Goal: Contribute content: Add original content to the website for others to see

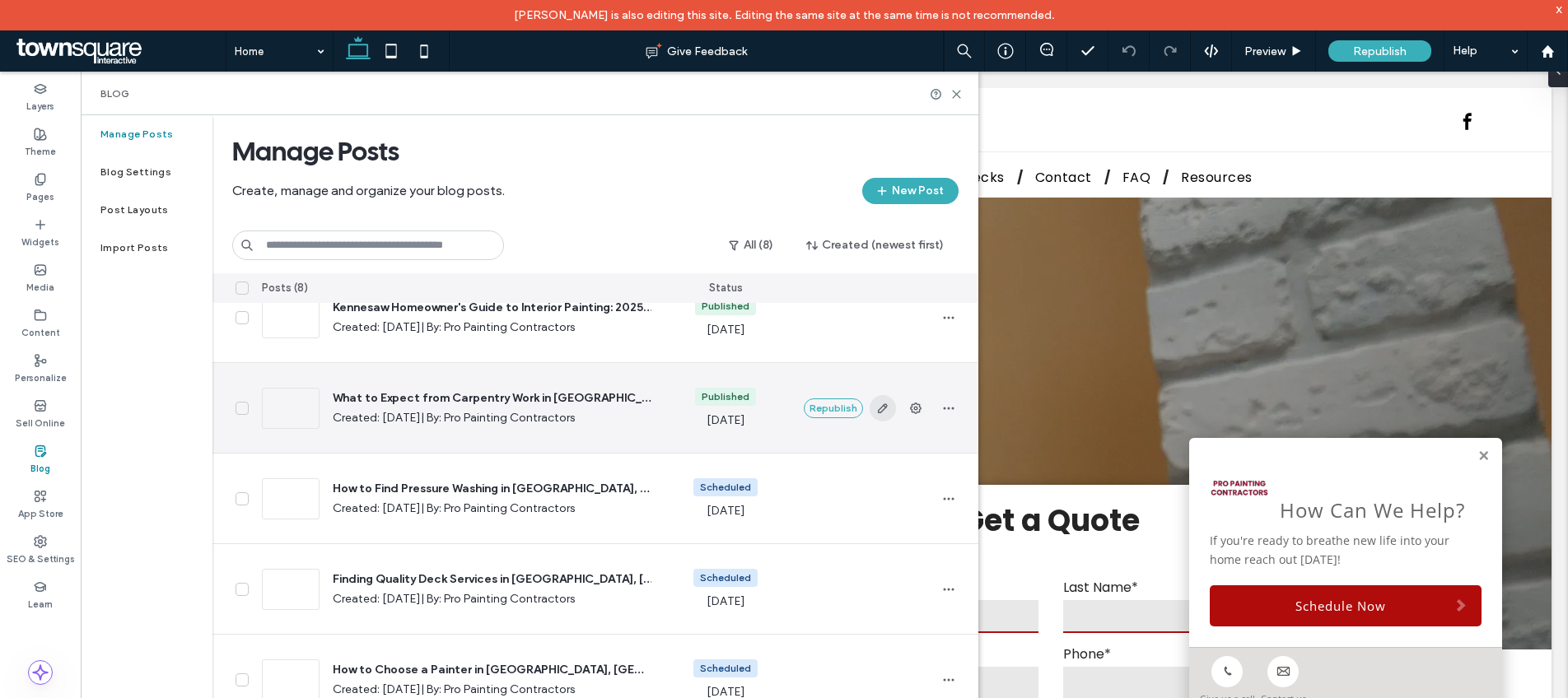
click at [881, 408] on span "button" at bounding box center [882, 408] width 26 height 26
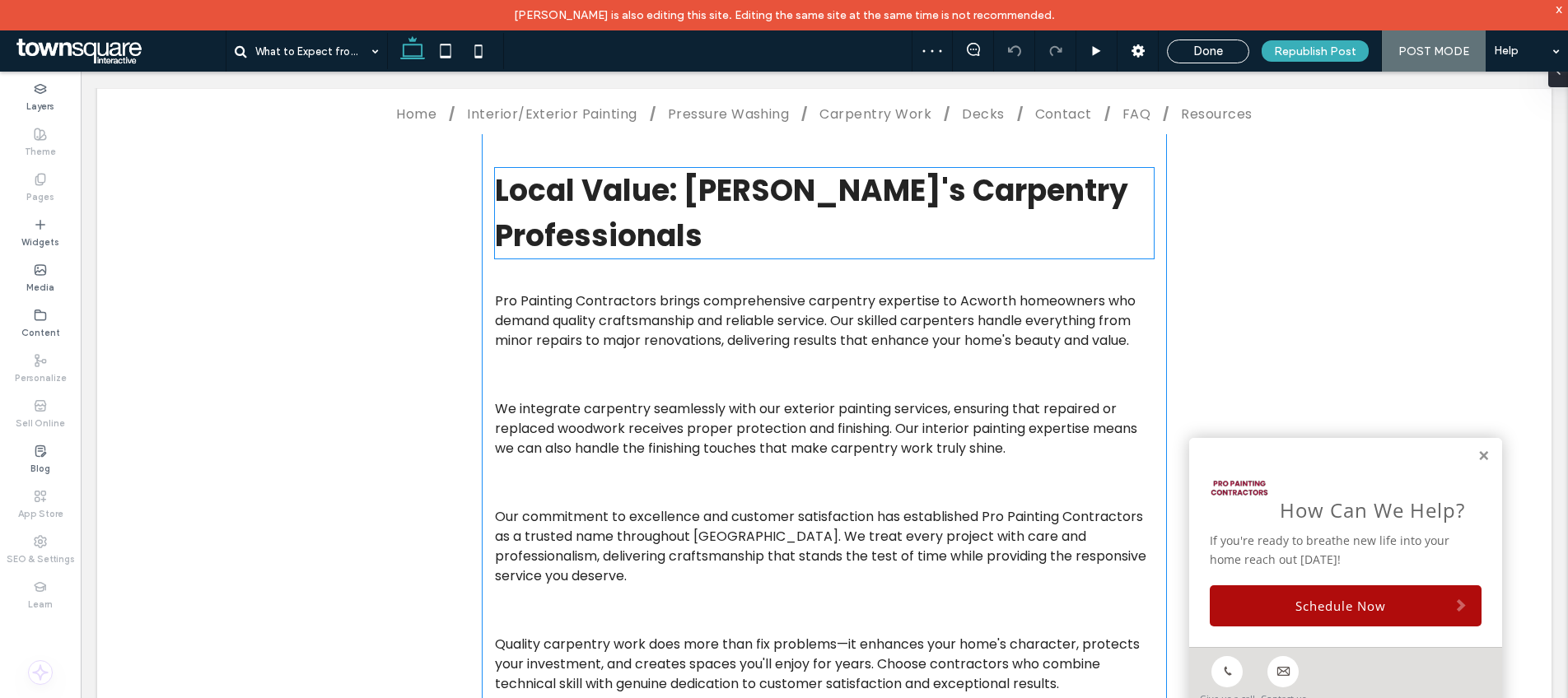
scroll to position [3164, 0]
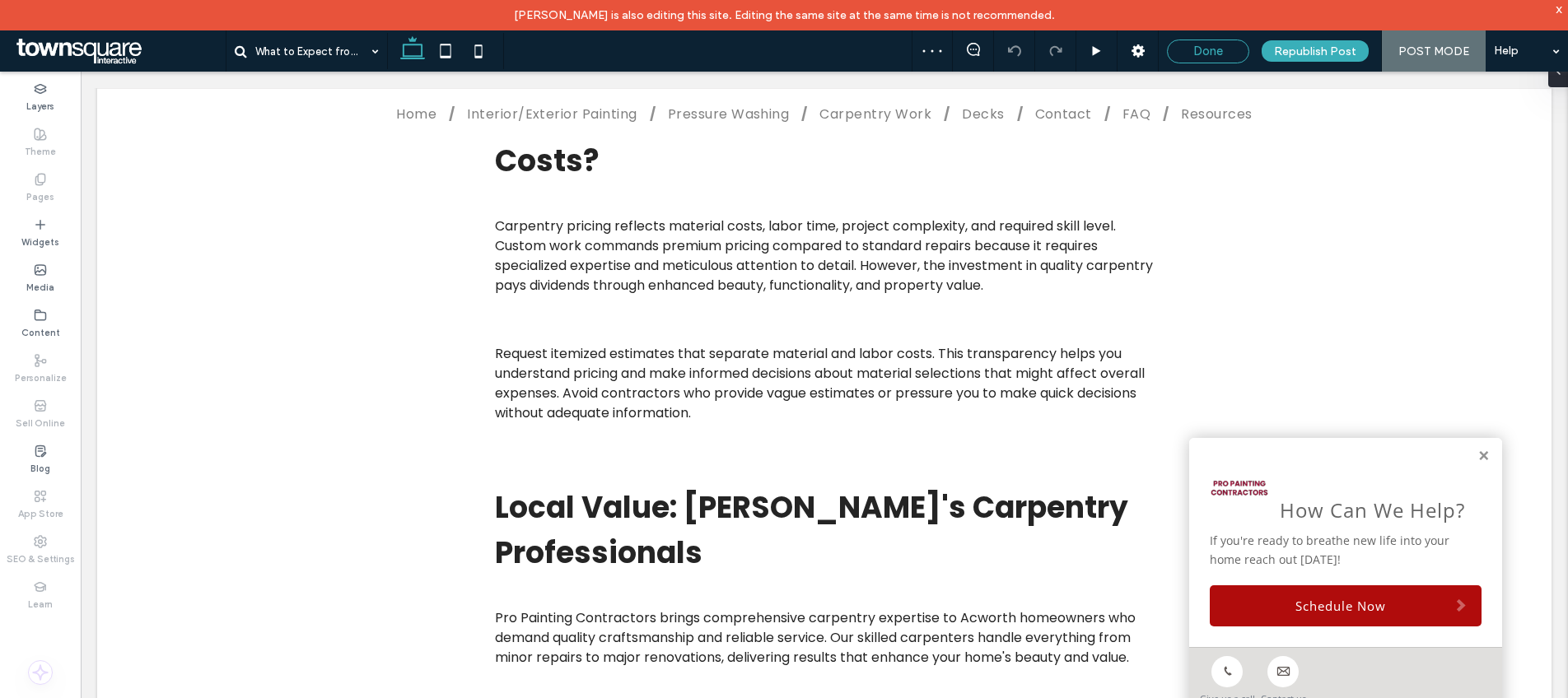
click at [1215, 58] on div "Done" at bounding box center [1207, 51] width 82 height 24
click at [1214, 51] on span "Done" at bounding box center [1207, 50] width 30 height 15
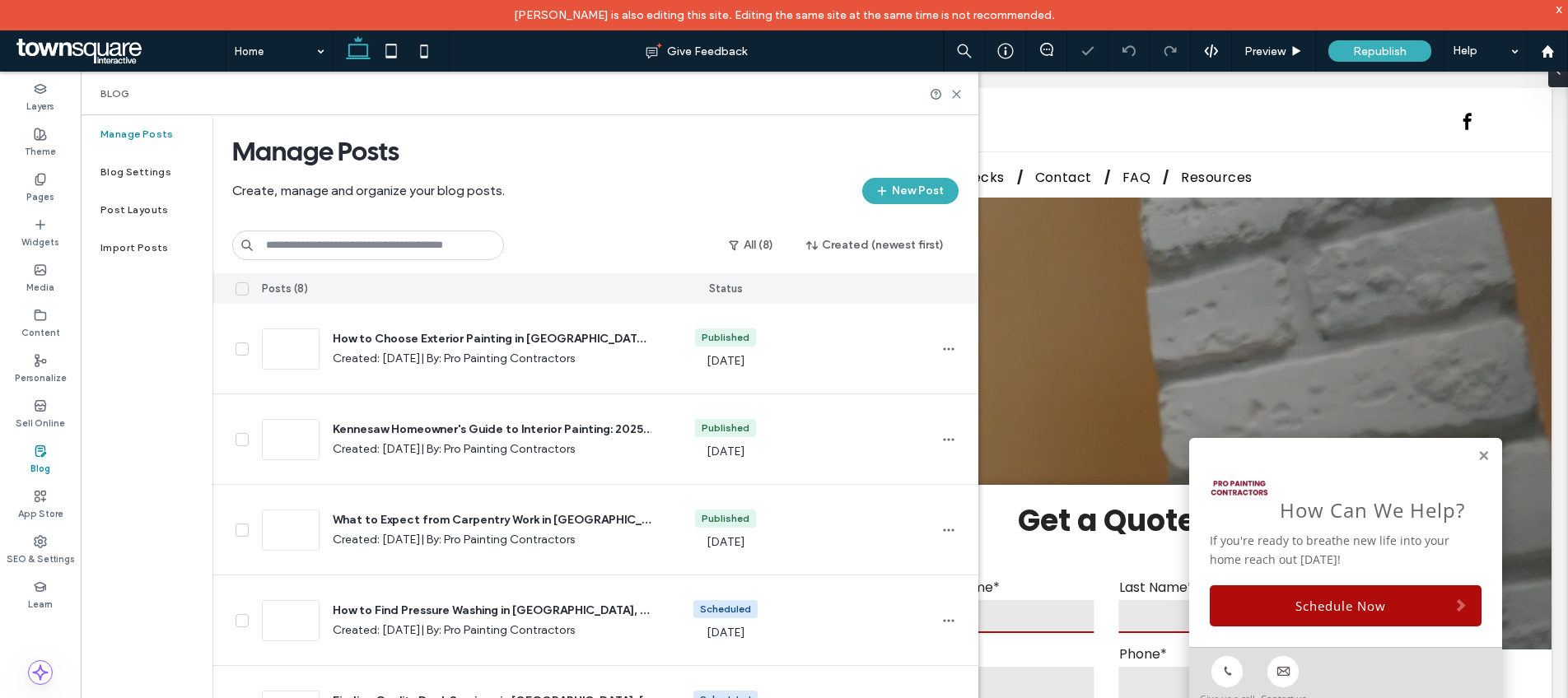
click at [963, 92] on div "Blog" at bounding box center [529, 93] width 897 height 44
click at [958, 93] on icon at bounding box center [956, 94] width 13 height 13
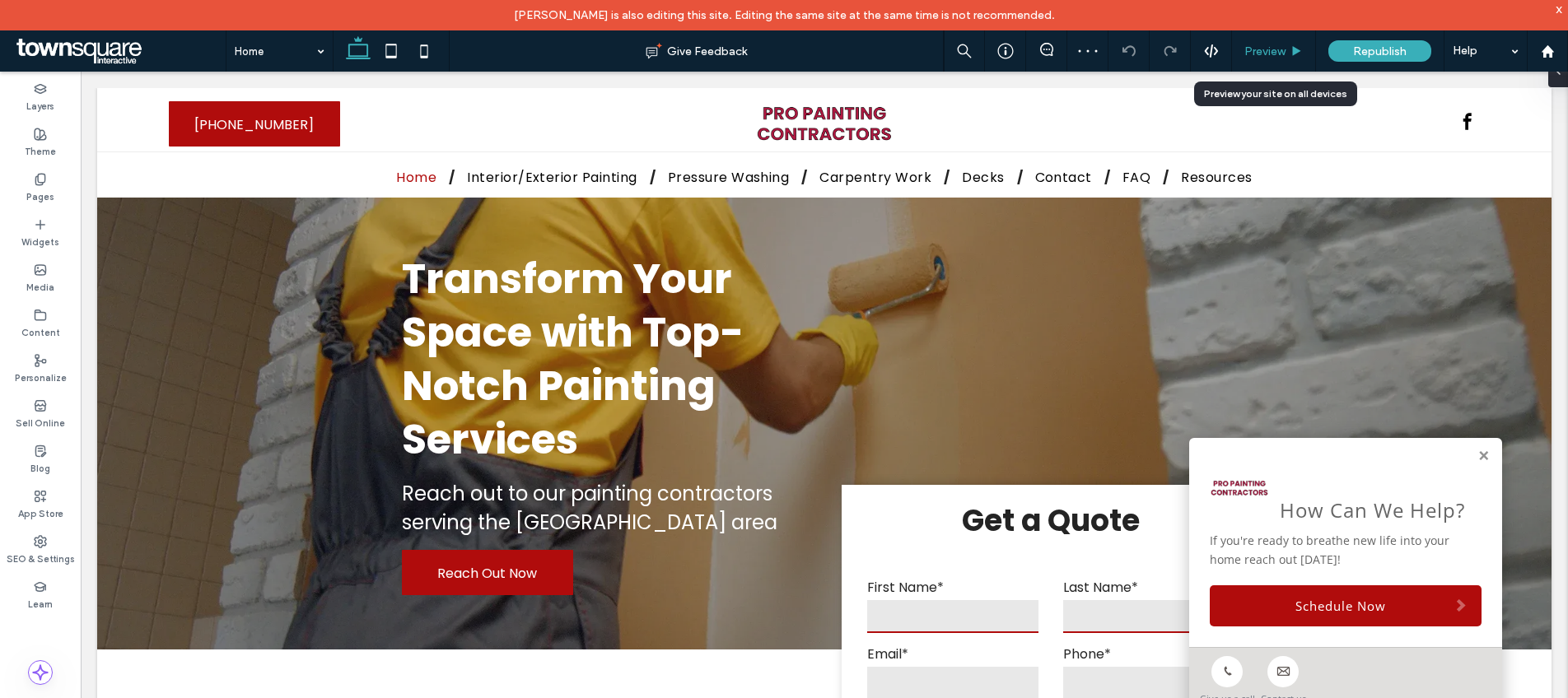
click at [1270, 42] on div "Preview" at bounding box center [1273, 51] width 84 height 42
click at [1250, 49] on span "Preview" at bounding box center [1264, 51] width 42 height 14
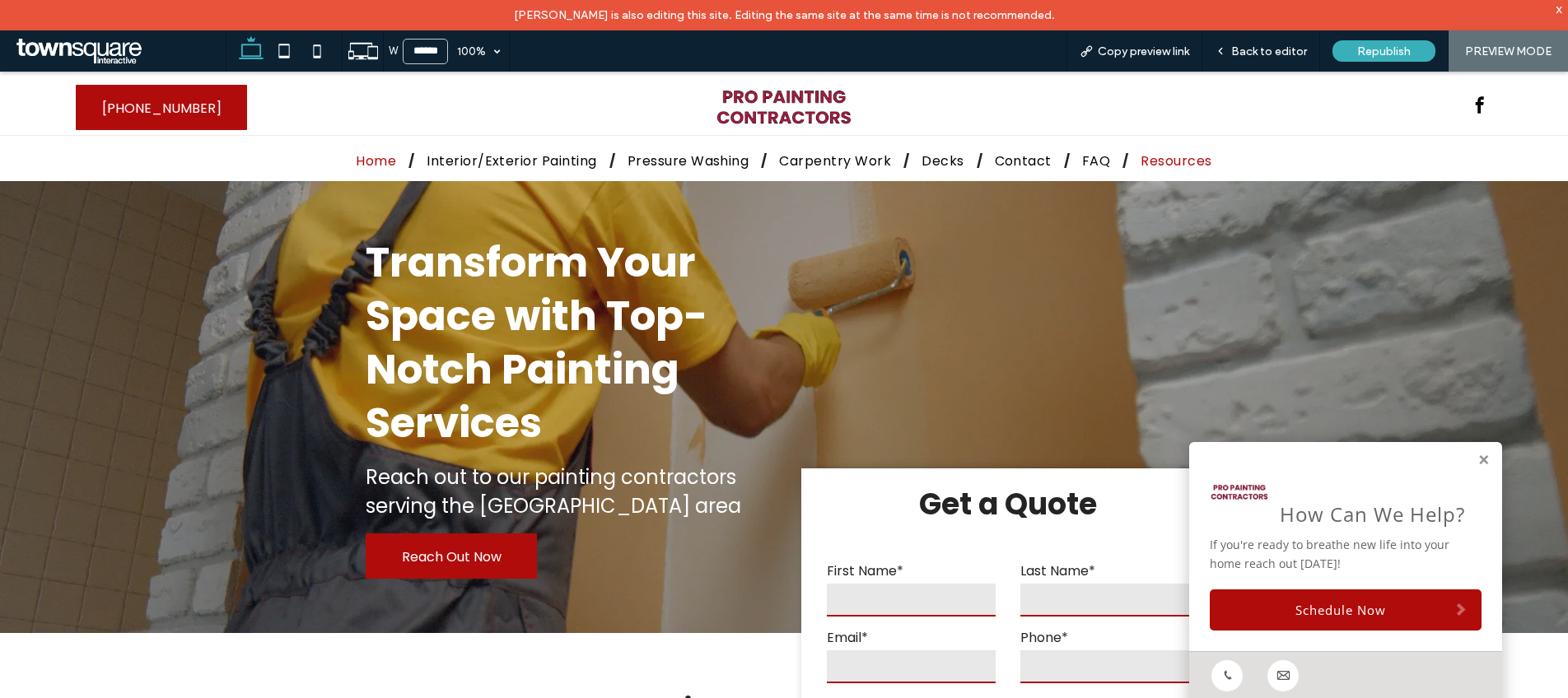
click at [1152, 163] on span "Resources" at bounding box center [1176, 160] width 71 height 20
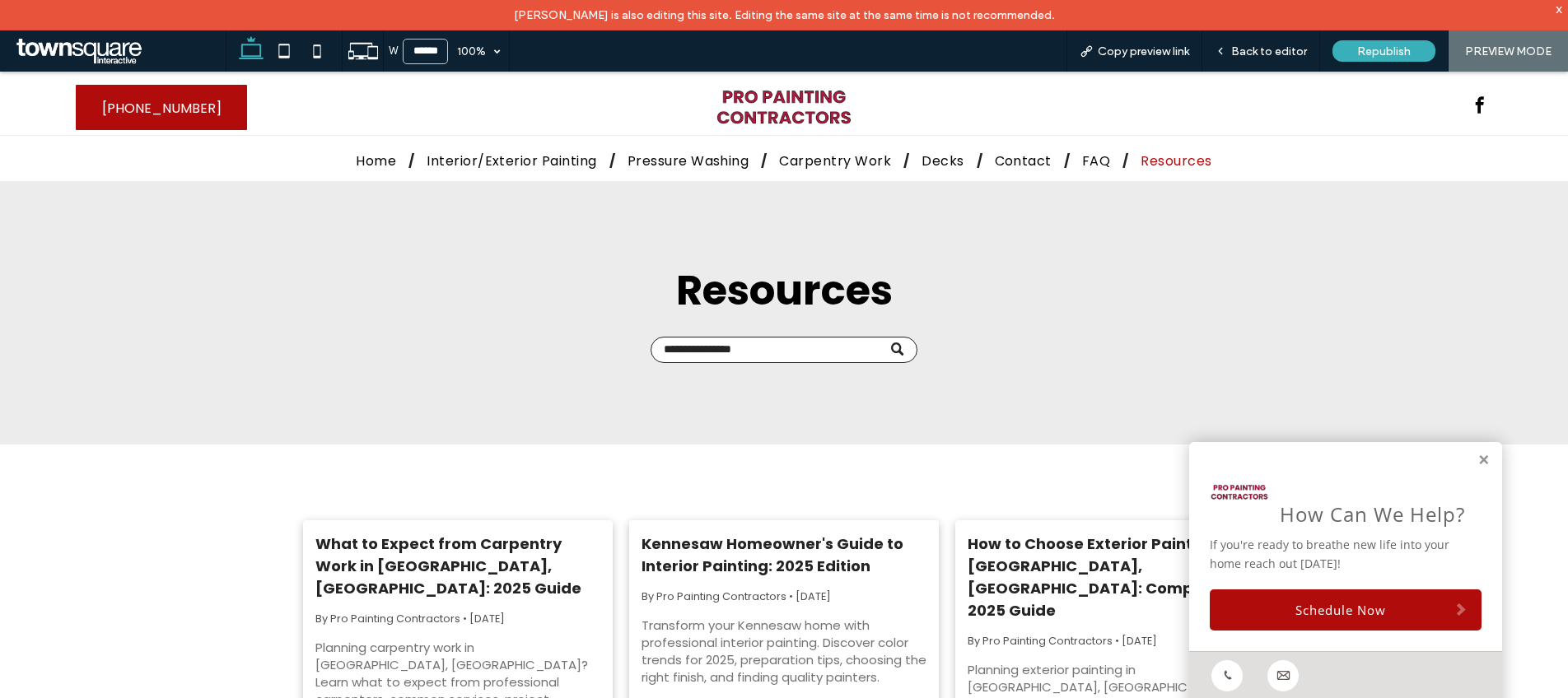
click at [797, 568] on link "Kennesaw Homeowner's Guide to Interior Painting: 2025 Edition" at bounding box center [783, 555] width 285 height 44
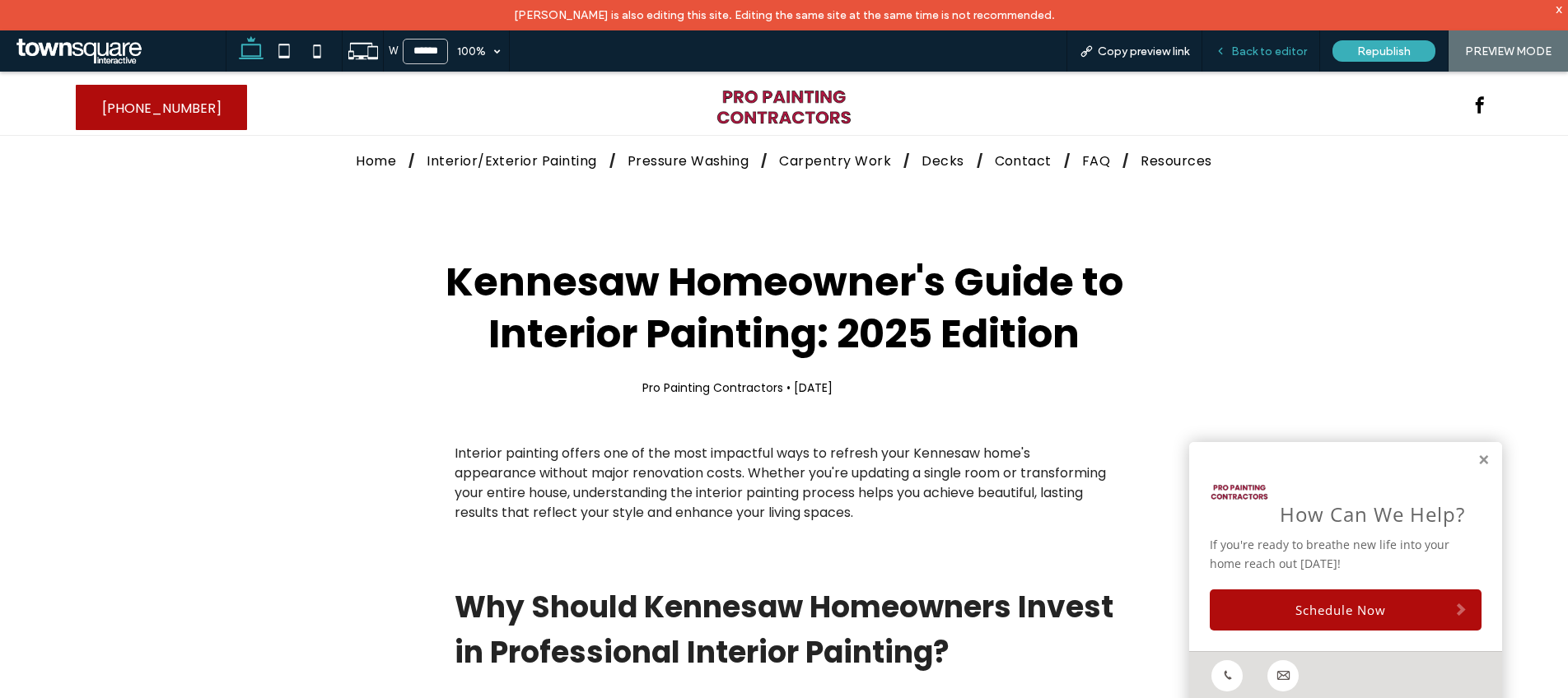
click at [1252, 68] on div "Back to editor" at bounding box center [1261, 51] width 118 height 42
click at [1252, 54] on span "Back to editor" at bounding box center [1268, 51] width 75 height 14
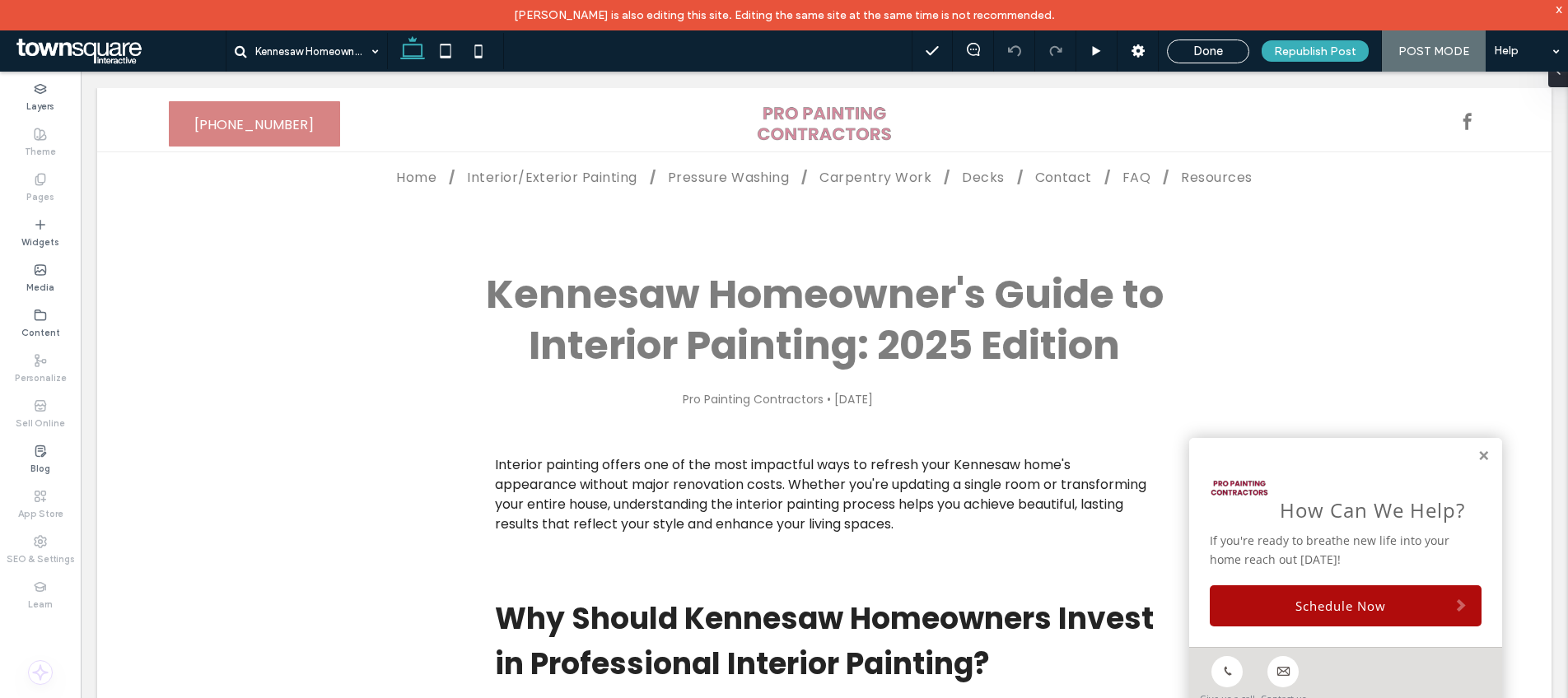
click at [1222, 64] on div "Done Republish Post POST MODE Help" at bounding box center [1239, 51] width 656 height 42
click at [1223, 54] on span "Done" at bounding box center [1207, 50] width 30 height 15
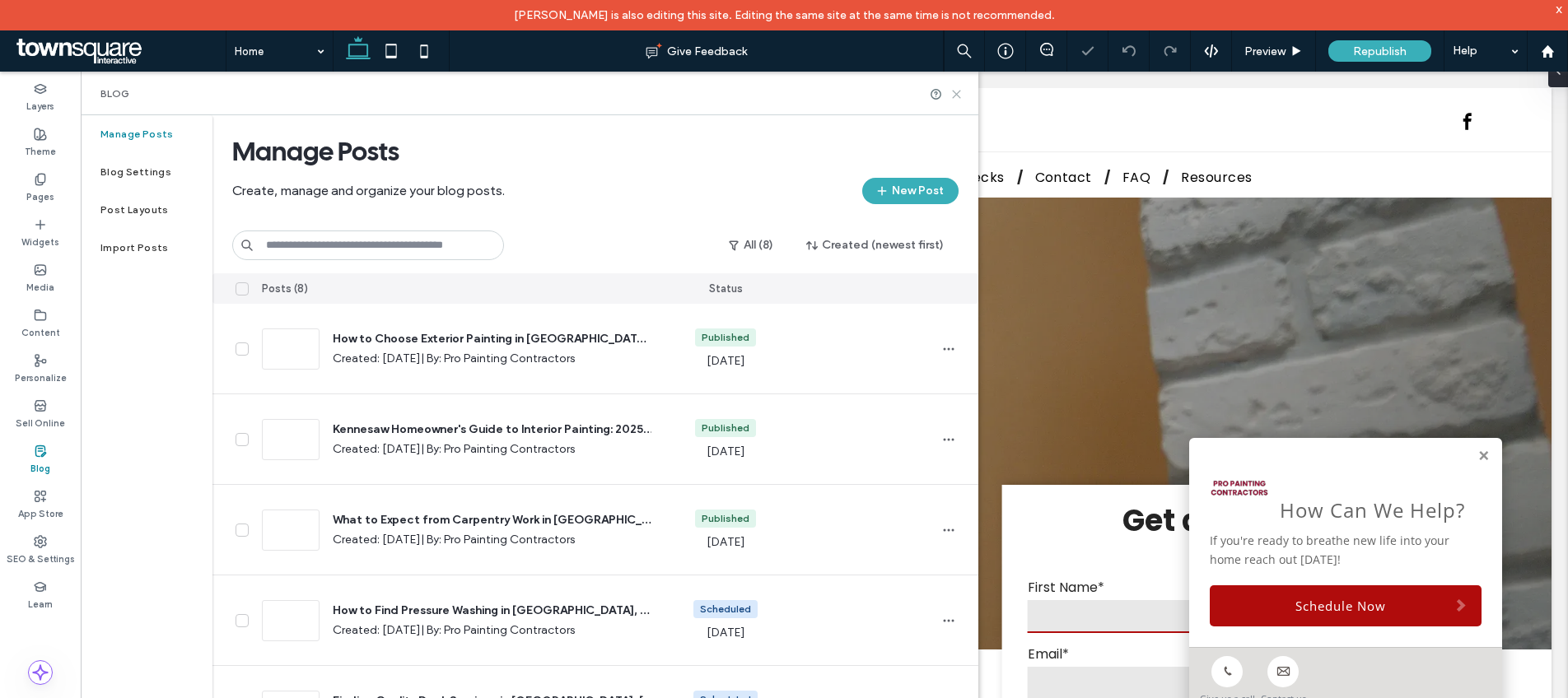
click at [959, 88] on icon at bounding box center [956, 94] width 13 height 13
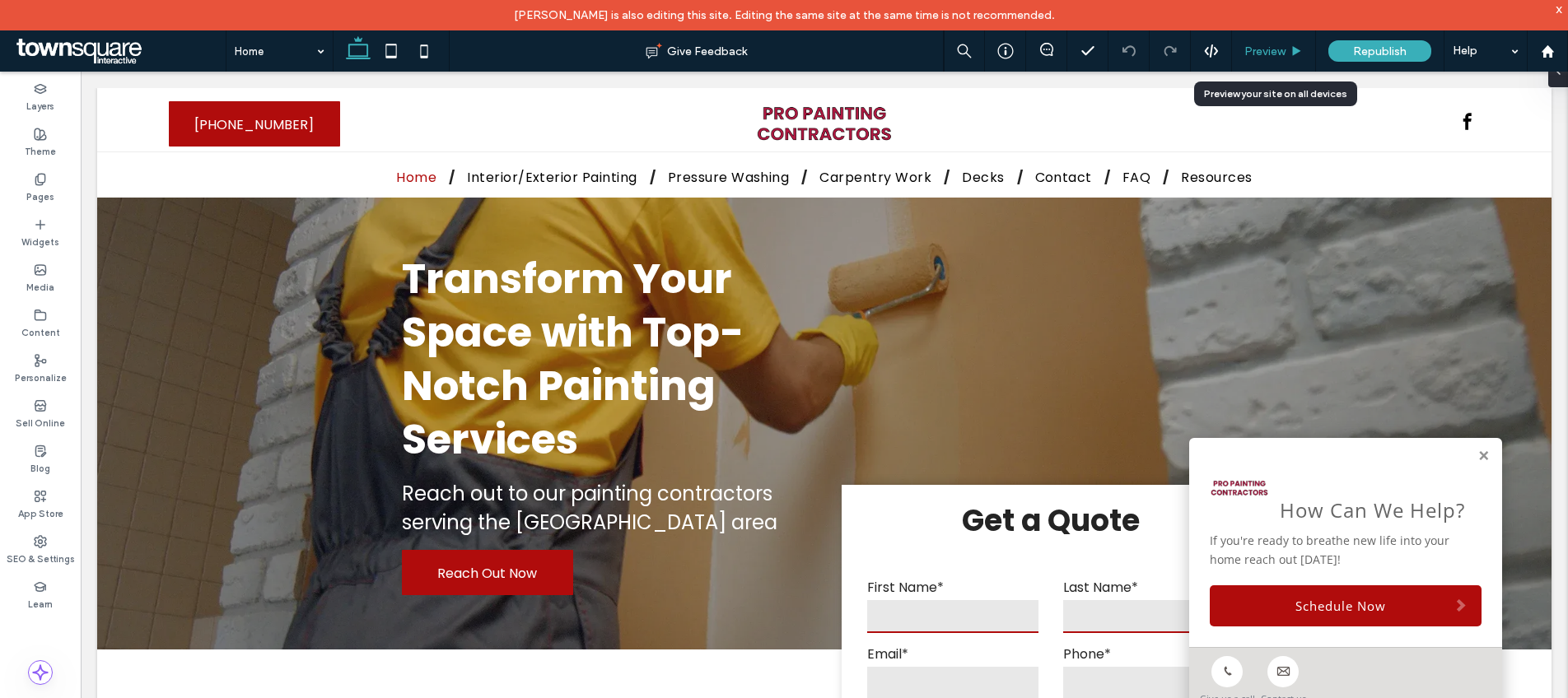
click at [1284, 56] on span "Preview" at bounding box center [1264, 51] width 42 height 14
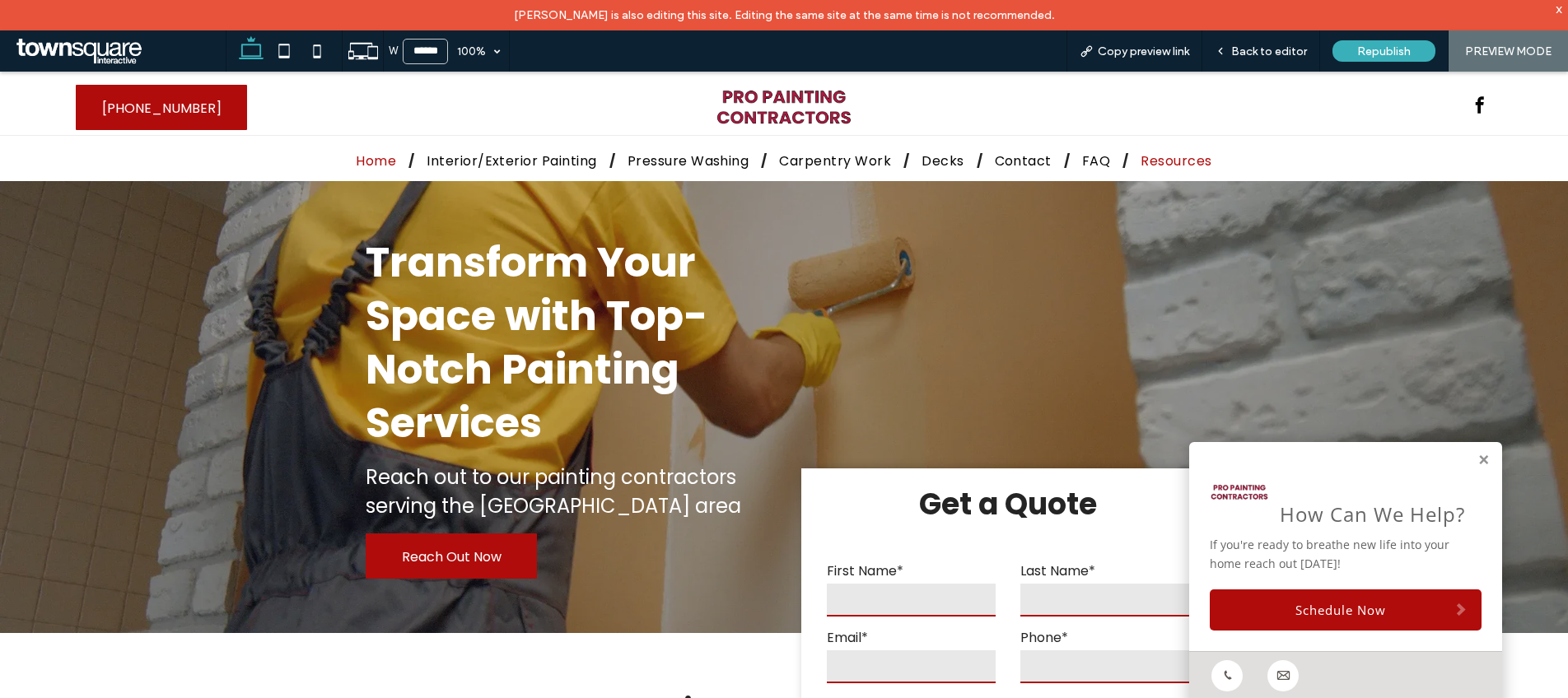
click at [1150, 161] on span "Resources" at bounding box center [1176, 160] width 71 height 20
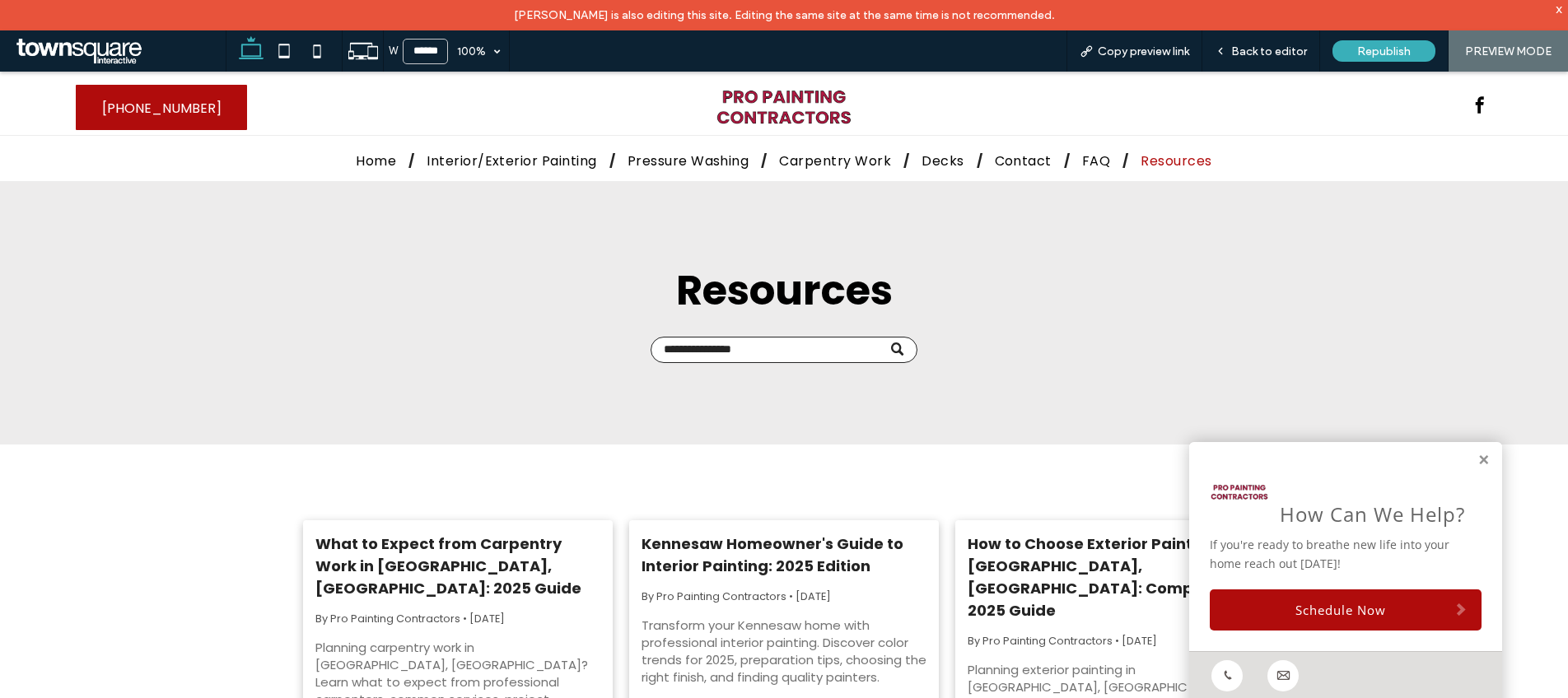
click at [759, 571] on link "Kennesaw Homeowner's Guide to Interior Painting: 2025 Edition" at bounding box center [783, 555] width 285 height 44
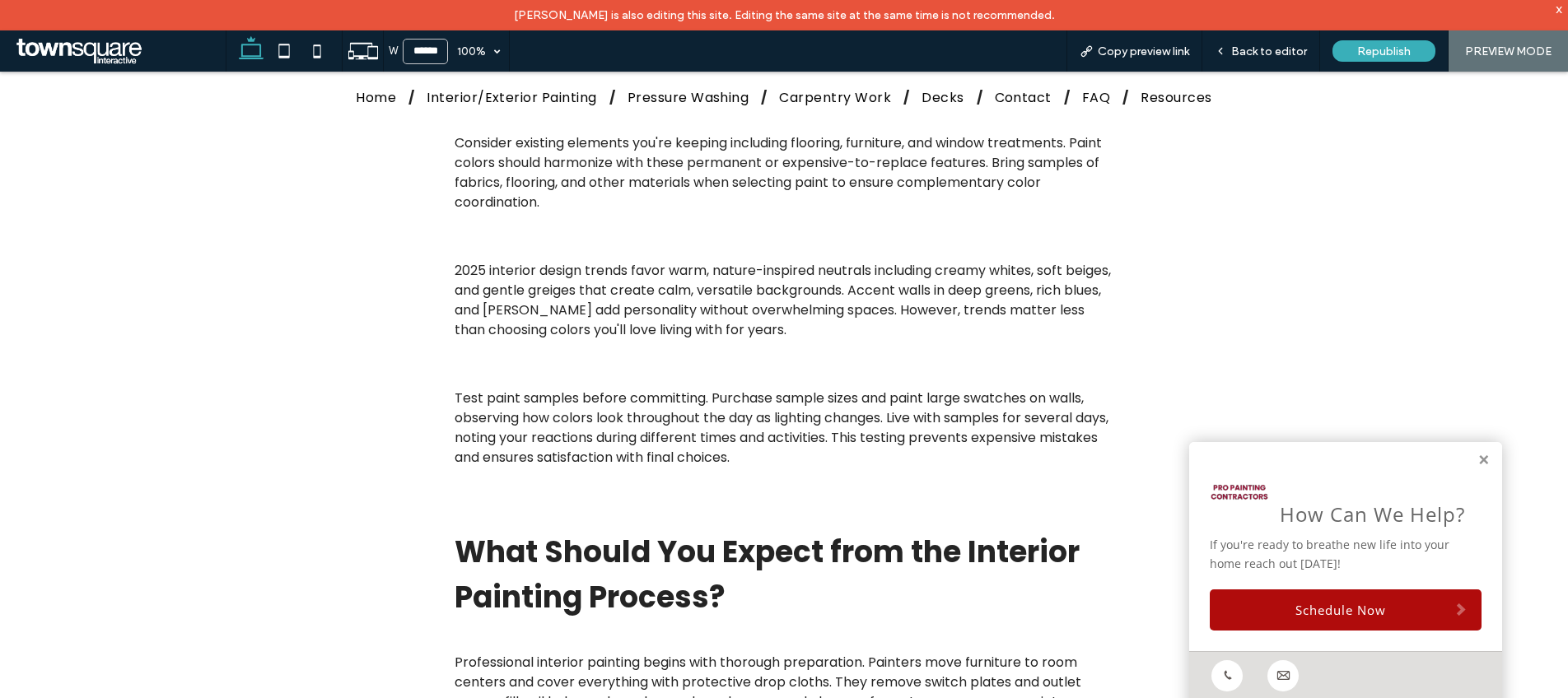
scroll to position [1859, 0]
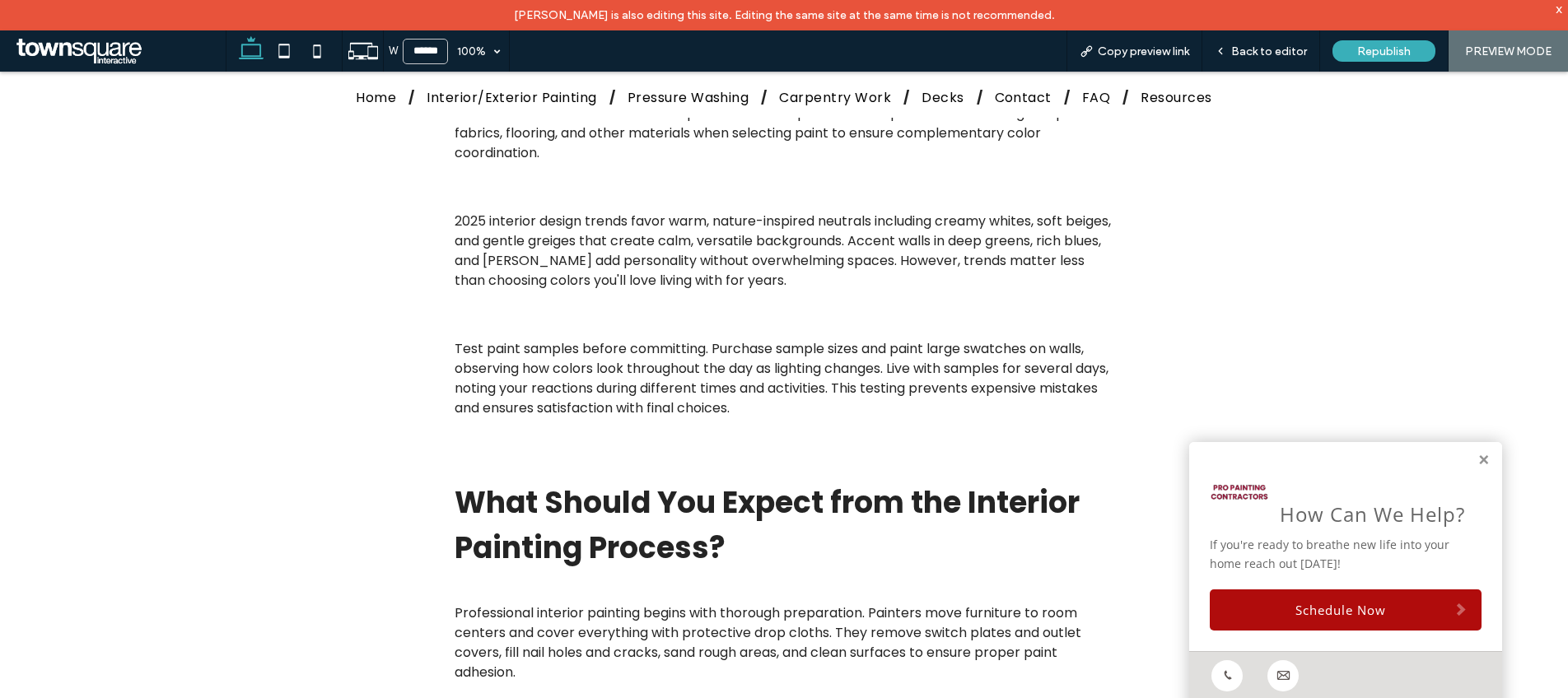
drag, startPoint x: 867, startPoint y: 588, endPoint x: 638, endPoint y: 329, distance: 345.7
click at [638, 329] on div "Interior painting offers one of the most impactful ways to refresh your Kennesa…" at bounding box center [784, 463] width 685 height 3784
click at [735, 455] on div "Interior painting offers one of the most impactful ways to refresh your Kennesa…" at bounding box center [784, 463] width 685 height 3784
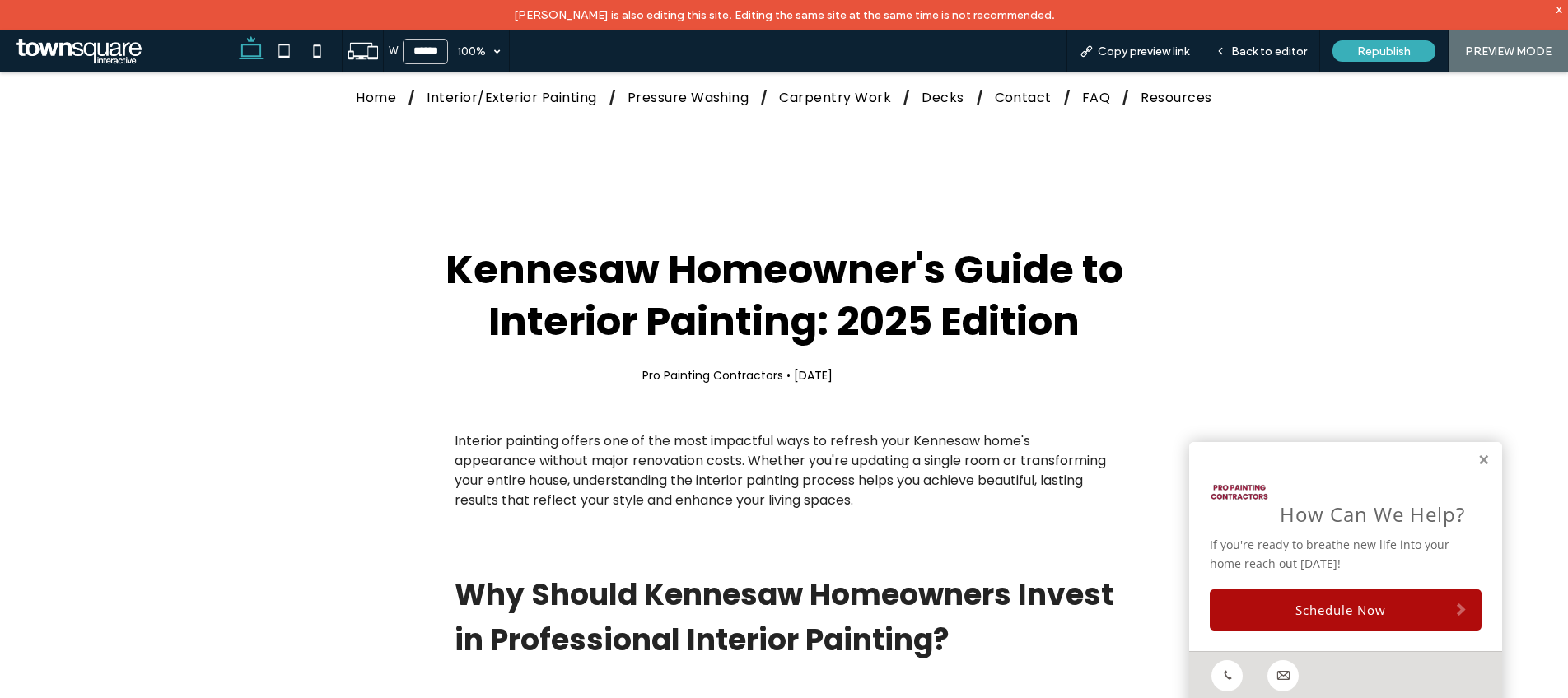
scroll to position [0, 0]
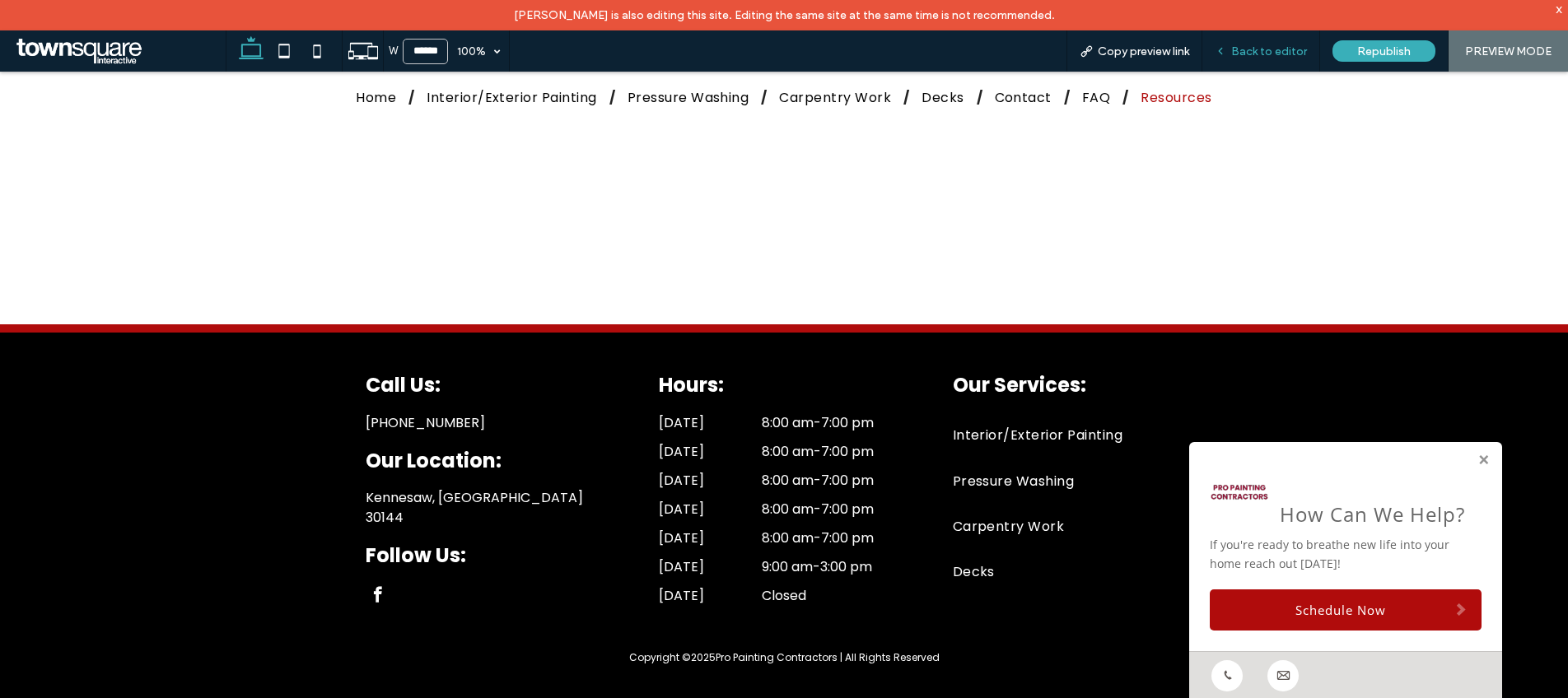
click at [1266, 55] on span "Back to editor" at bounding box center [1268, 51] width 75 height 14
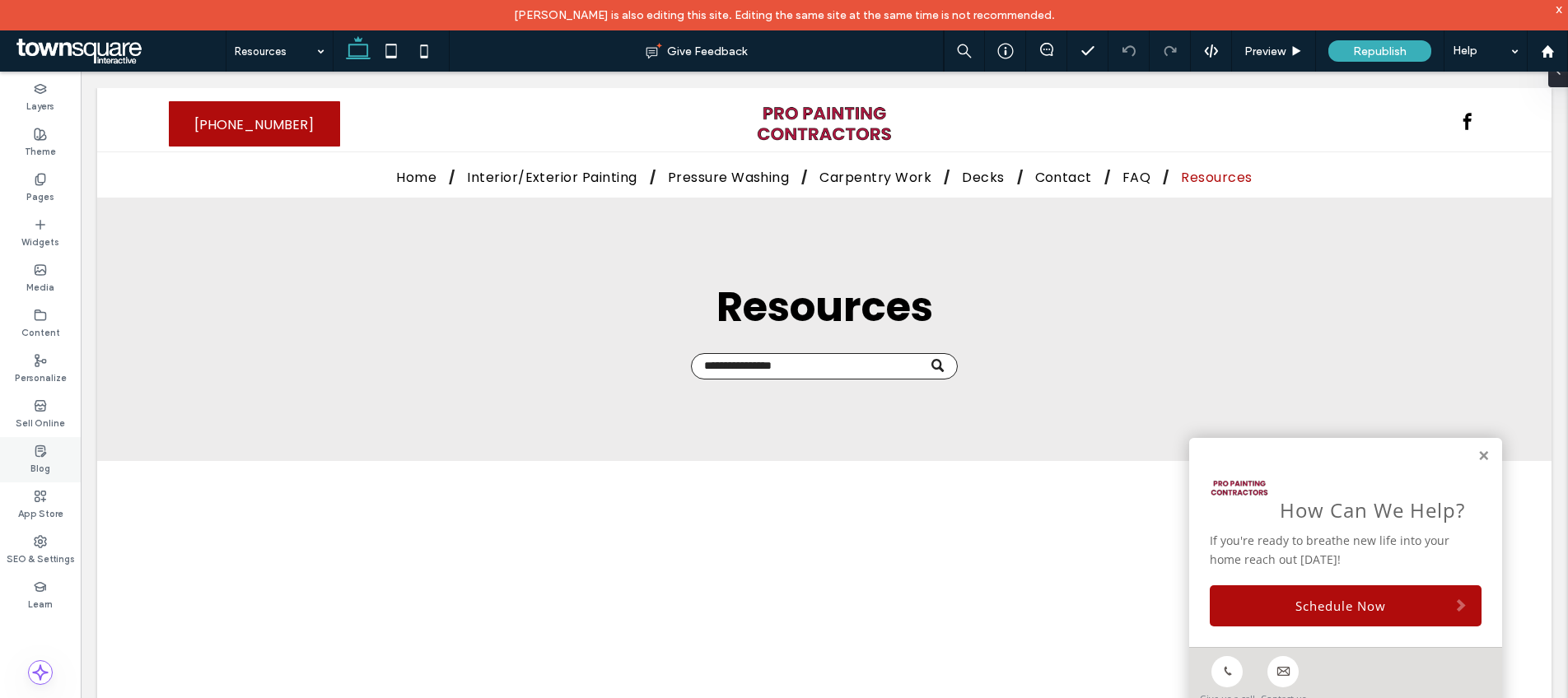
click at [44, 464] on label "Blog" at bounding box center [41, 467] width 19 height 18
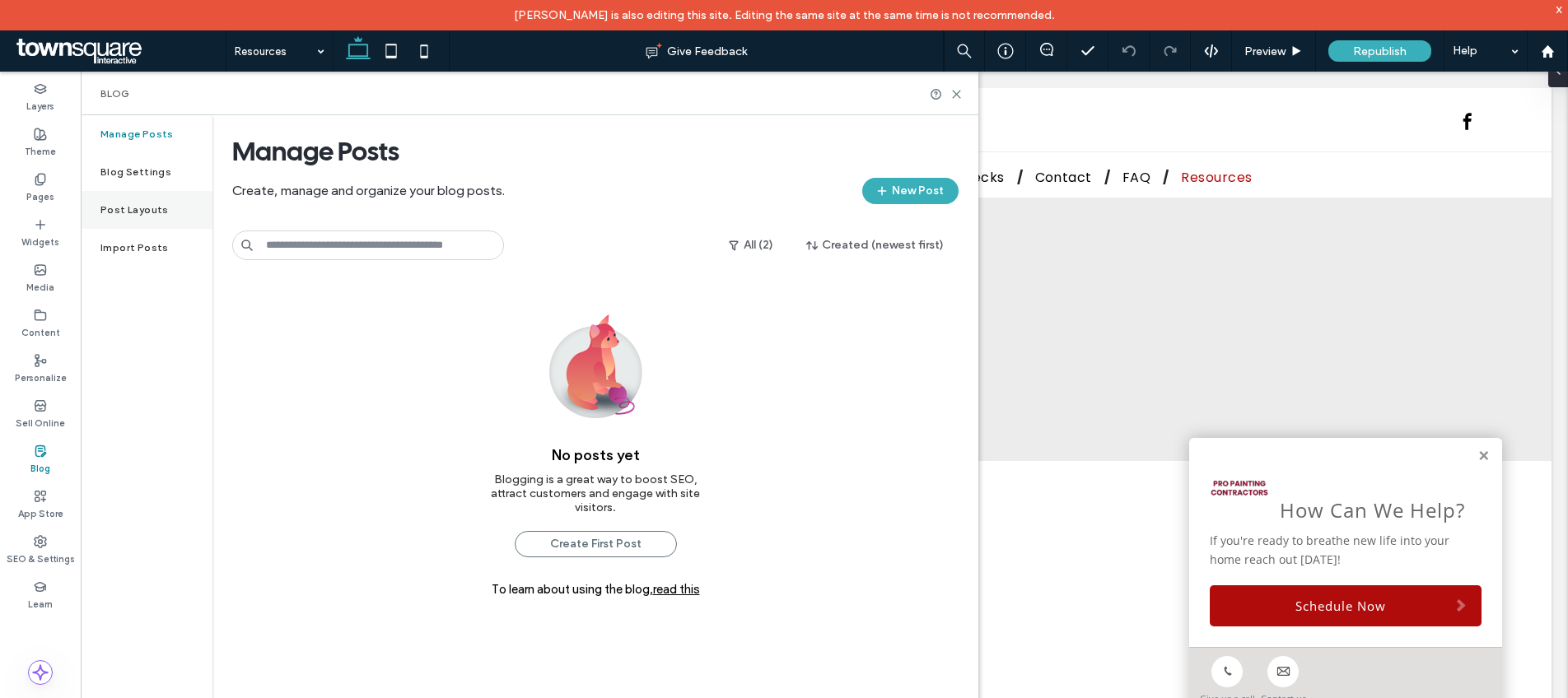
click at [128, 207] on label "Post Layouts" at bounding box center [134, 210] width 69 height 12
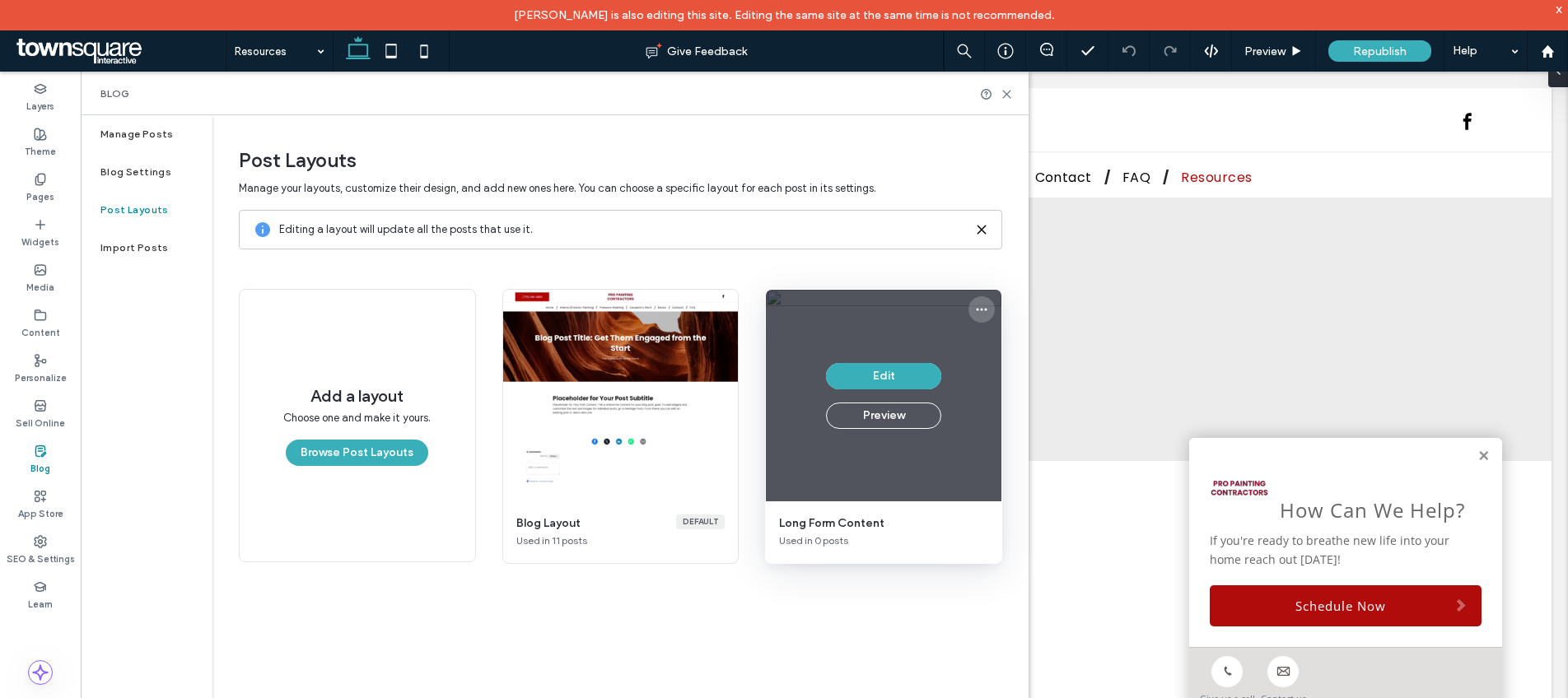
click at [985, 305] on icon "More options" at bounding box center [981, 309] width 14 height 14
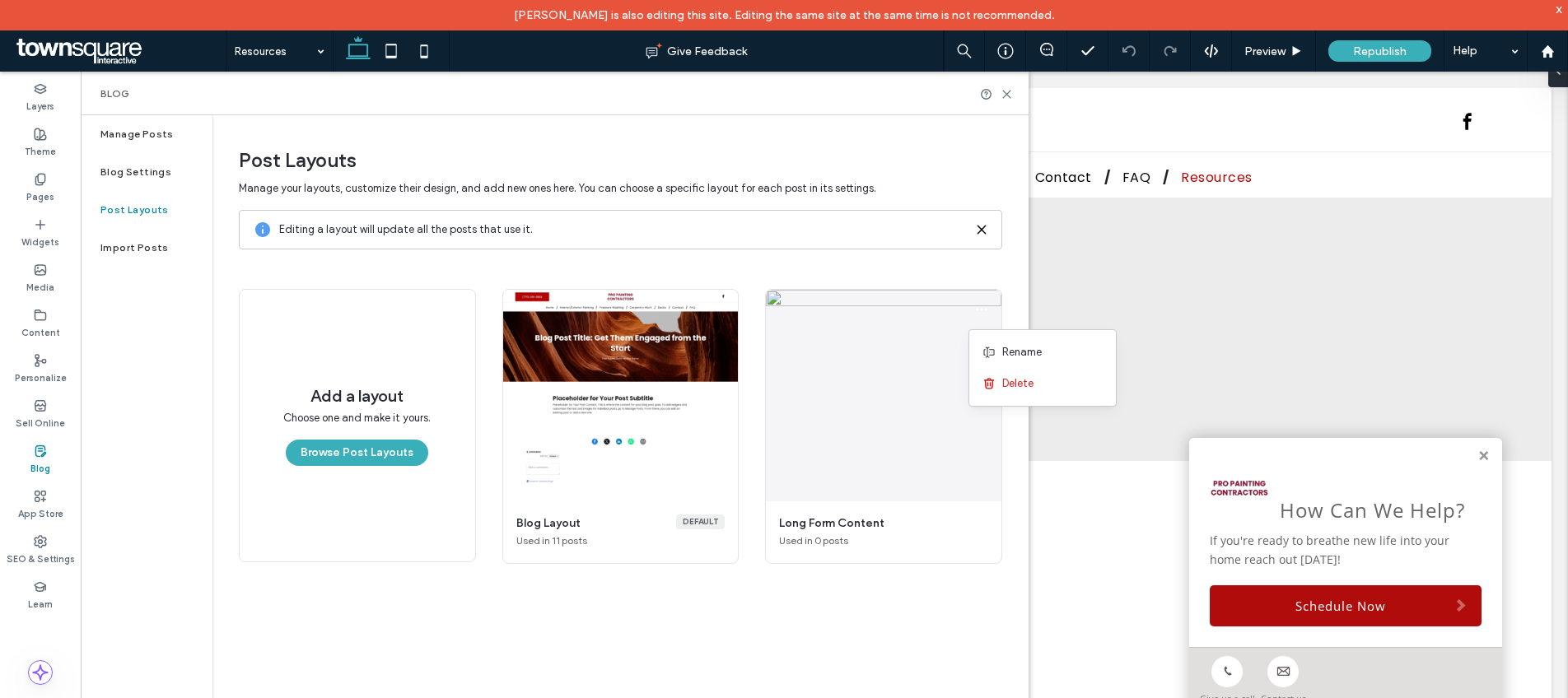
click at [183, 356] on div "Manage Posts Blog Settings Post Layouts Import Posts" at bounding box center [146, 420] width 131 height 610
drag, startPoint x: 1003, startPoint y: 95, endPoint x: 923, endPoint y: 25, distance: 106.3
click at [1003, 95] on icon at bounding box center [1006, 94] width 13 height 13
